Goal: Task Accomplishment & Management: Manage account settings

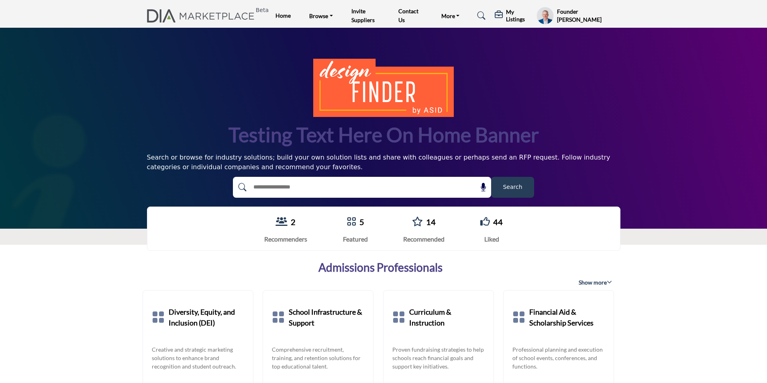
click at [520, 17] on h5 "My Listings" at bounding box center [519, 15] width 26 height 14
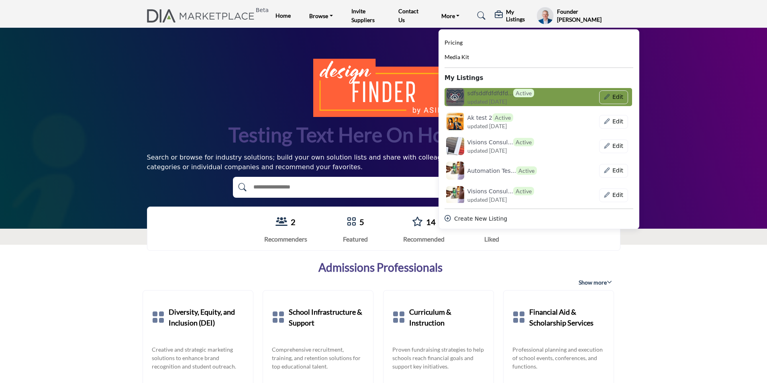
click at [495, 97] on span "updated [DATE]" at bounding box center [486, 101] width 39 height 8
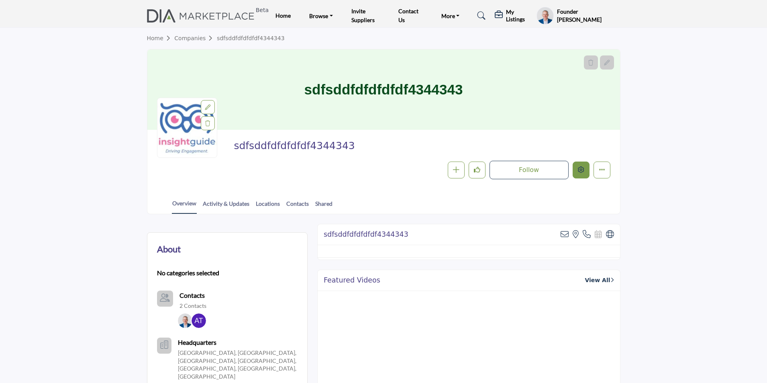
click at [580, 169] on icon "Edit company" at bounding box center [581, 169] width 6 height 6
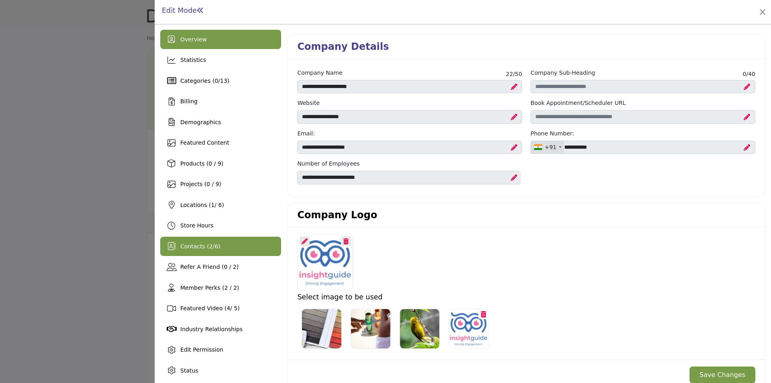
click at [225, 245] on div "Contacts ( 2 / 6 )" at bounding box center [220, 245] width 121 height 19
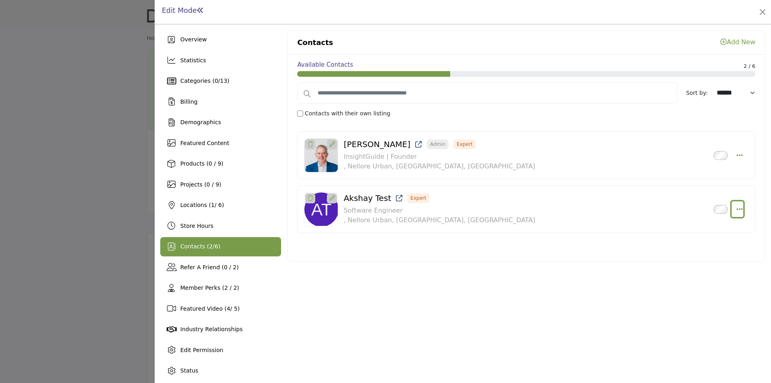
click at [736, 208] on icon "Select Droddown options" at bounding box center [739, 208] width 6 height 7
click at [684, 247] on link "Edit Contact" at bounding box center [700, 247] width 78 height 14
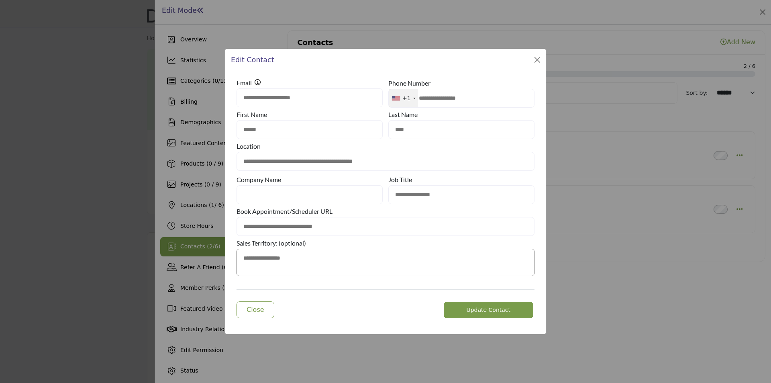
type input "**********"
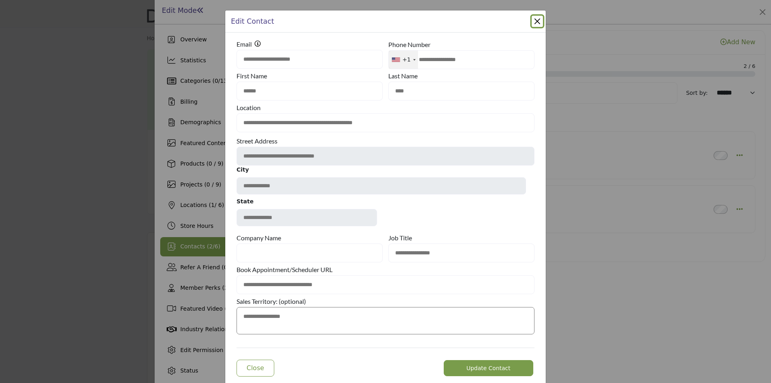
click at [533, 26] on button "Close Modal" at bounding box center [536, 21] width 11 height 11
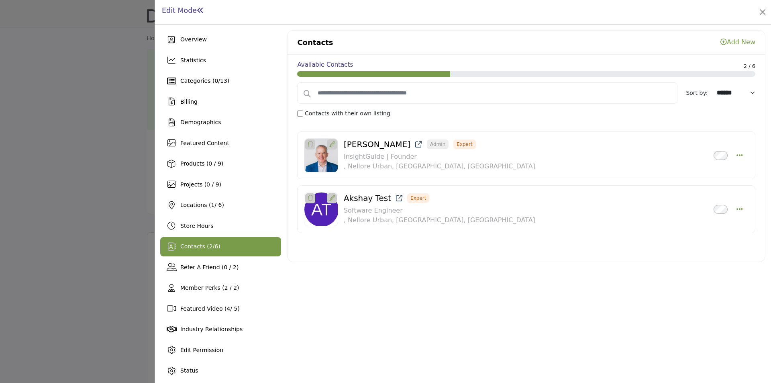
click at [735, 40] on link "Add New" at bounding box center [737, 42] width 35 height 8
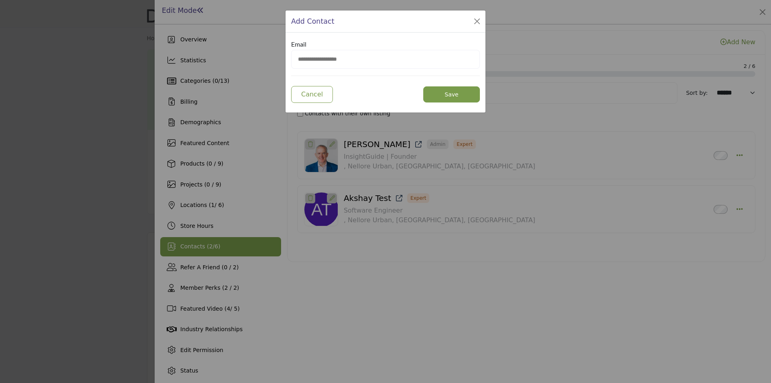
click at [329, 59] on input "email" at bounding box center [385, 59] width 189 height 19
type input "**********"
click at [428, 97] on button "Save" at bounding box center [451, 94] width 57 height 16
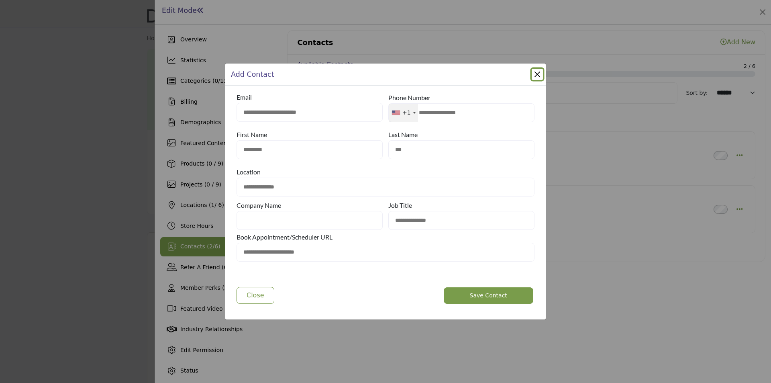
click at [536, 77] on button "Close Modal" at bounding box center [536, 74] width 11 height 11
